Goal: Information Seeking & Learning: Learn about a topic

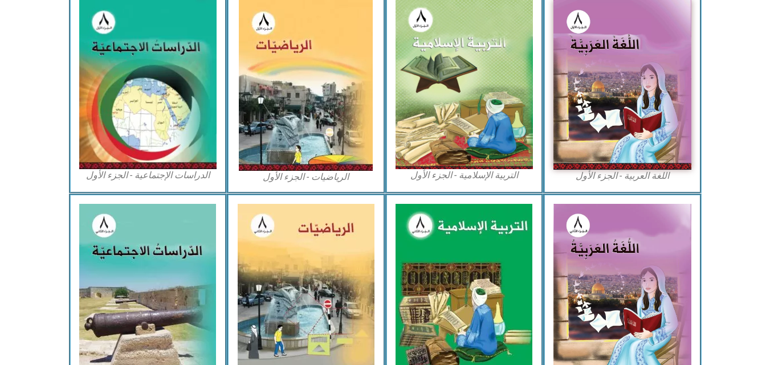
scroll to position [366, 0]
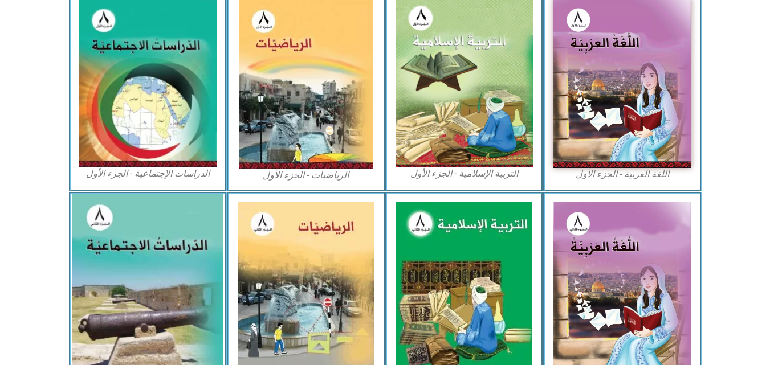
click at [175, 251] on img at bounding box center [147, 288] width 151 height 188
click at [141, 235] on img at bounding box center [147, 288] width 151 height 188
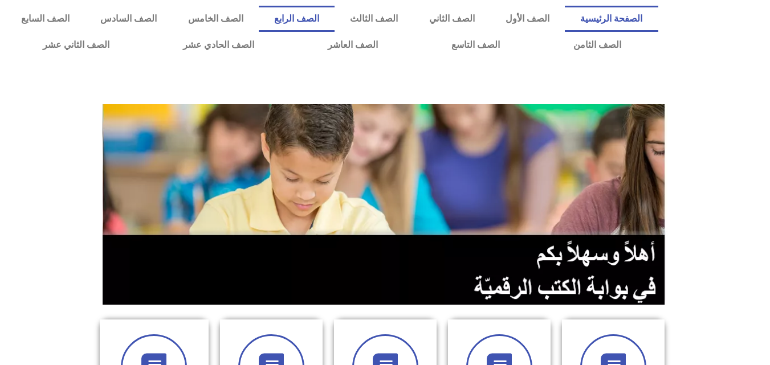
click at [335, 20] on link "الصف الرابع" at bounding box center [297, 19] width 76 height 26
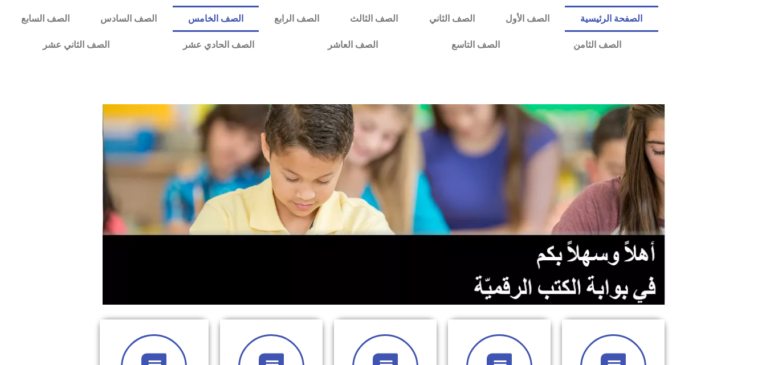
click at [259, 20] on link "الصف الخامس" at bounding box center [216, 19] width 86 height 26
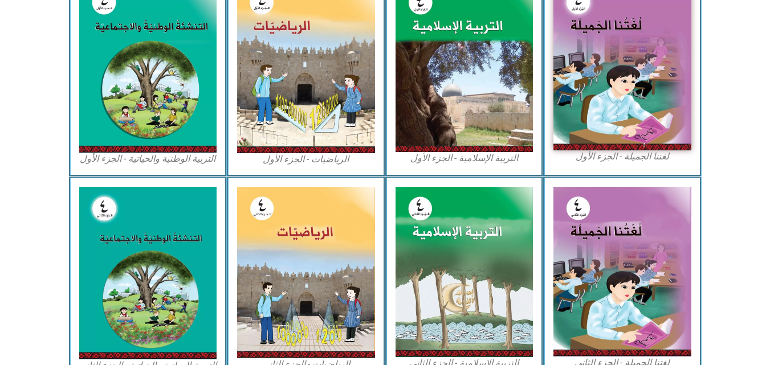
scroll to position [385, 0]
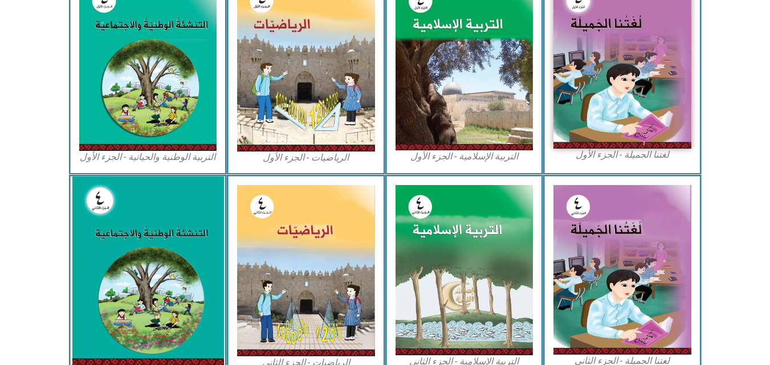
click at [144, 213] on img at bounding box center [148, 272] width 152 height 190
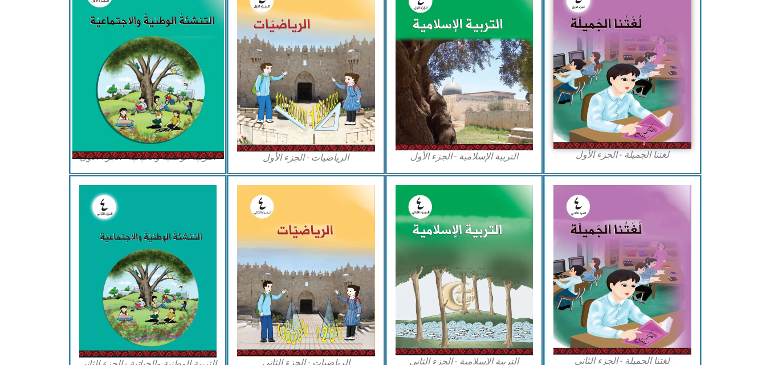
click at [141, 48] on img at bounding box center [148, 64] width 152 height 189
click at [166, 64] on img at bounding box center [148, 64] width 152 height 189
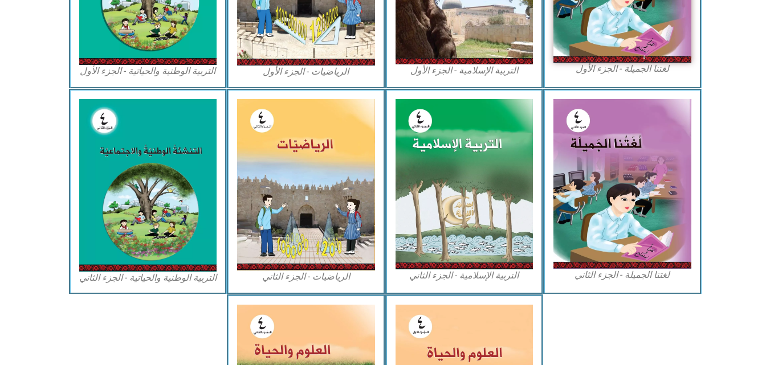
scroll to position [411, 0]
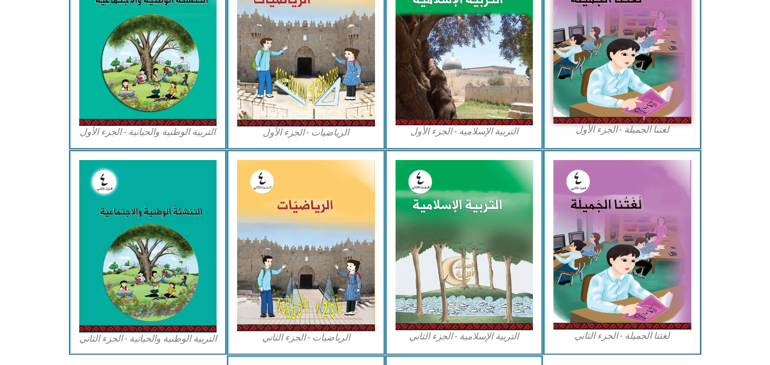
drag, startPoint x: 773, startPoint y: 174, endPoint x: 769, endPoint y: 183, distance: 9.7
click at [769, 183] on icon at bounding box center [384, 187] width 771 height 77
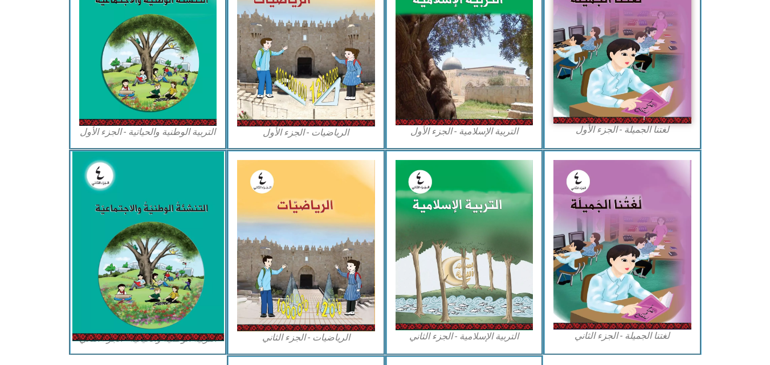
click at [165, 238] on img at bounding box center [148, 247] width 152 height 190
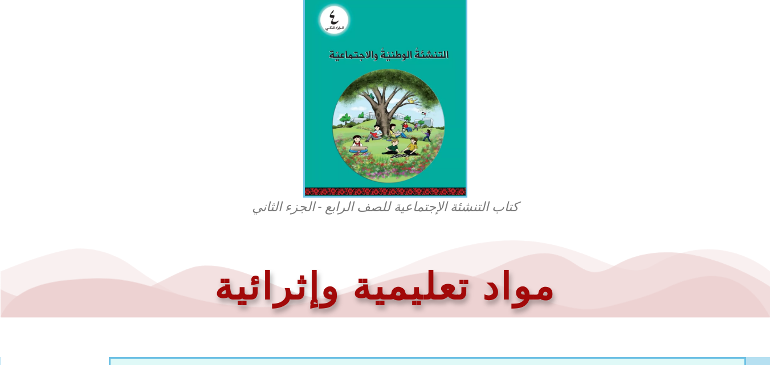
scroll to position [319, 0]
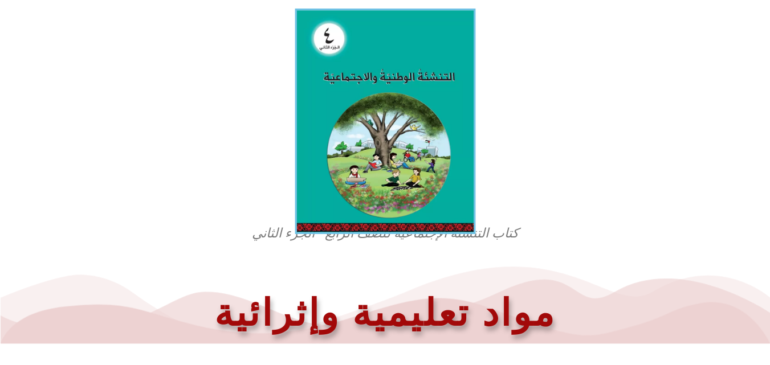
click at [411, 193] on img at bounding box center [385, 122] width 181 height 226
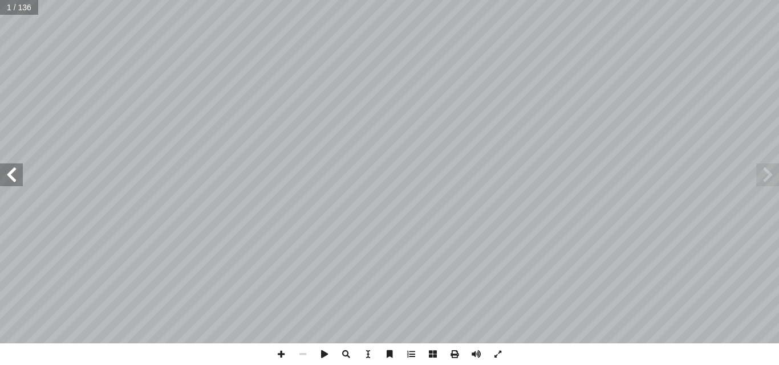
click at [17, 175] on span at bounding box center [11, 175] width 23 height 23
click at [770, 177] on span at bounding box center [767, 175] width 23 height 23
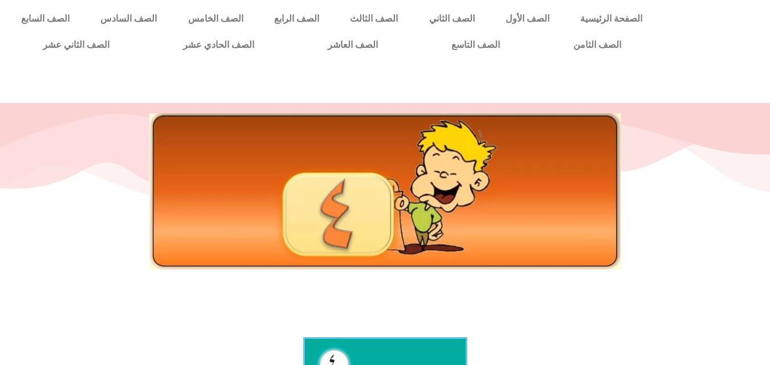
click at [144, 265] on div at bounding box center [385, 191] width 736 height 157
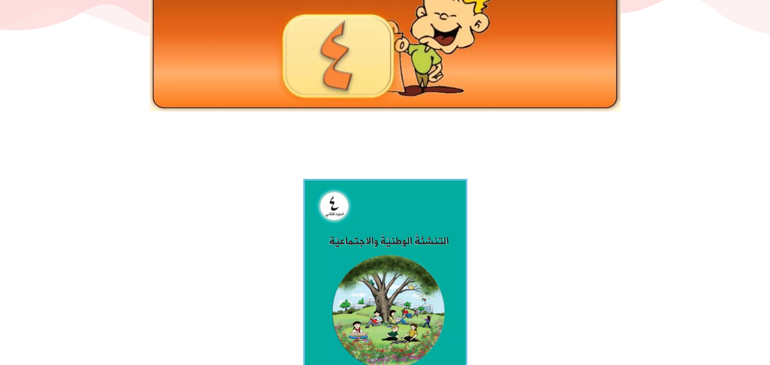
scroll to position [176, 0]
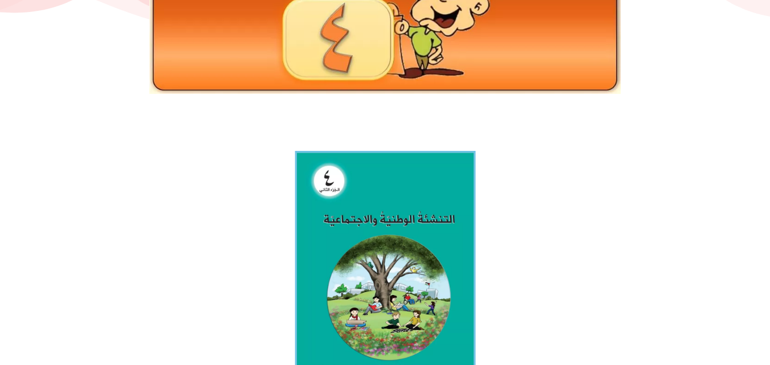
click at [416, 253] on img at bounding box center [385, 264] width 181 height 226
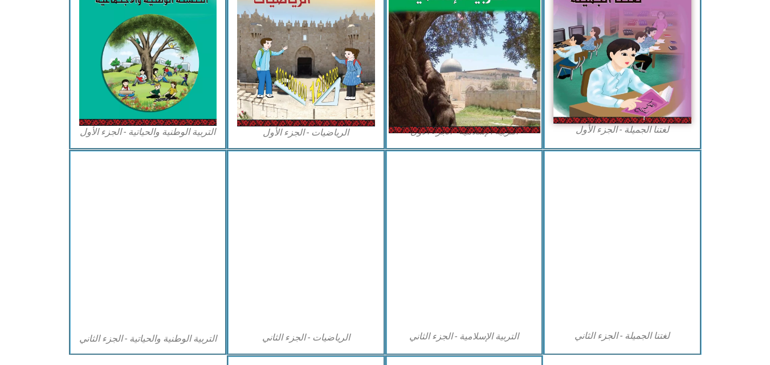
scroll to position [411, 0]
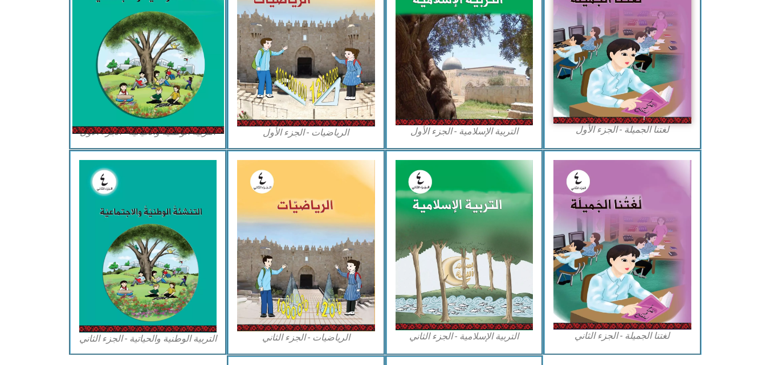
click at [131, 66] on img at bounding box center [148, 39] width 152 height 189
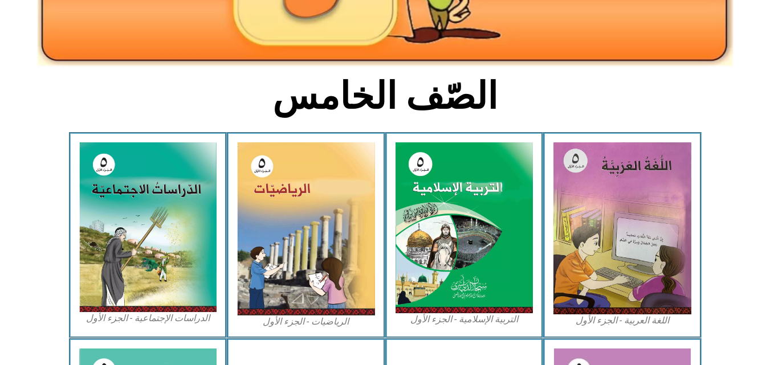
scroll to position [231, 0]
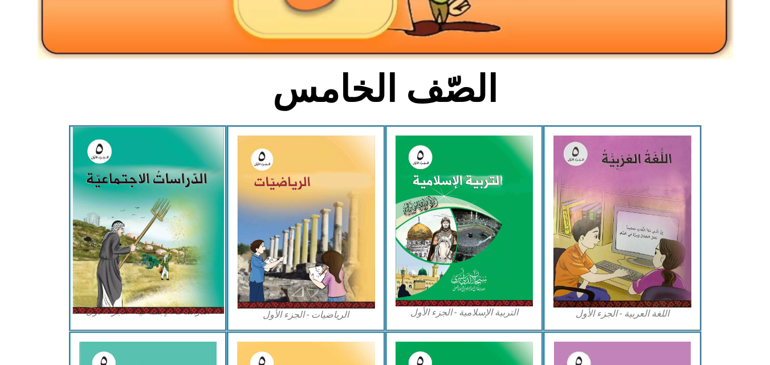
click at [116, 200] on img at bounding box center [148, 220] width 152 height 187
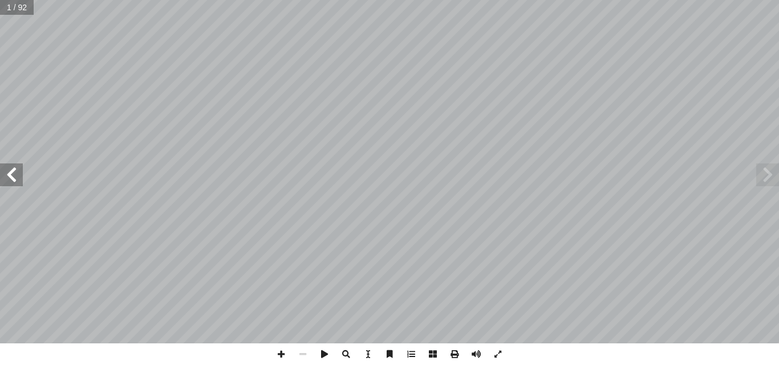
click at [364, 0] on html "الصفحة الرئيسية الصف الأول الصف الثاني الصف الثالث الصف الرابع الصف الخامس الصف…" at bounding box center [389, 52] width 779 height 104
click at [7, 182] on span at bounding box center [11, 175] width 23 height 23
click at [5, 177] on span at bounding box center [11, 175] width 23 height 23
click at [283, 357] on span at bounding box center [281, 355] width 22 height 22
click at [15, 174] on span at bounding box center [11, 175] width 23 height 23
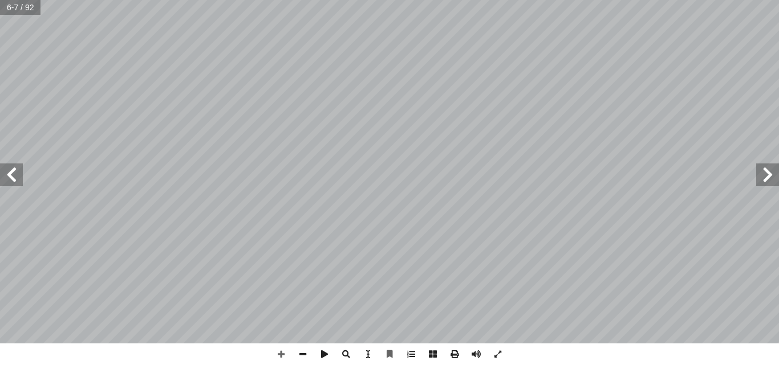
click at [17, 166] on span at bounding box center [11, 175] width 23 height 23
drag, startPoint x: 11, startPoint y: 169, endPoint x: 14, endPoint y: 164, distance: 6.4
click at [14, 164] on span at bounding box center [11, 175] width 23 height 23
